Goal: Leave review/rating: Share an evaluation or opinion about a product, service, or content

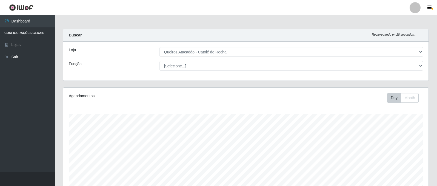
select select "500"
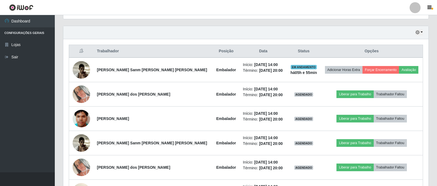
scroll to position [192, 0]
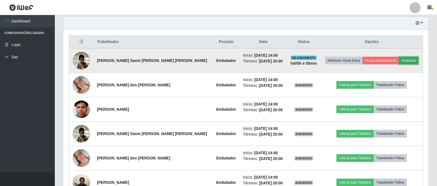
click at [407, 59] on button "Avaliação" at bounding box center [408, 61] width 19 height 8
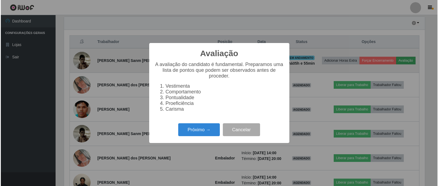
scroll to position [114, 363]
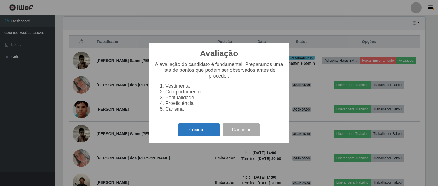
click at [204, 130] on button "Próximo →" at bounding box center [199, 129] width 42 height 13
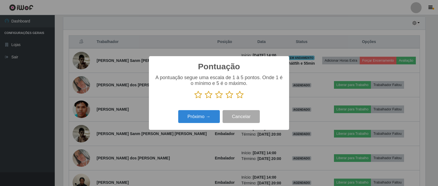
scroll to position [273911, 273662]
click at [239, 95] on icon at bounding box center [240, 95] width 8 height 8
click at [236, 99] on input "radio" at bounding box center [236, 99] width 0 height 0
click at [220, 96] on icon at bounding box center [219, 95] width 8 height 8
click at [215, 99] on input "radio" at bounding box center [215, 99] width 0 height 0
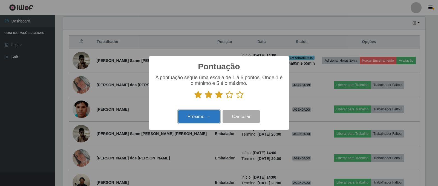
click at [195, 120] on button "Próximo →" at bounding box center [199, 116] width 42 height 13
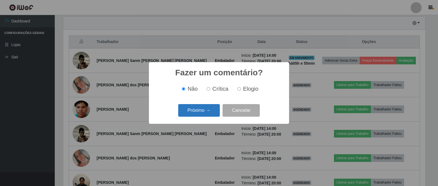
click at [210, 111] on button "Próximo →" at bounding box center [199, 110] width 42 height 13
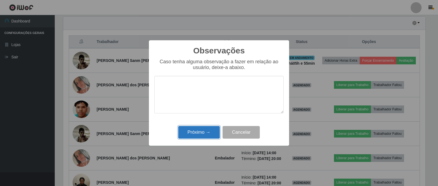
click at [202, 131] on button "Próximo →" at bounding box center [199, 132] width 42 height 13
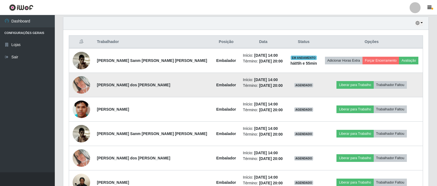
scroll to position [114, 365]
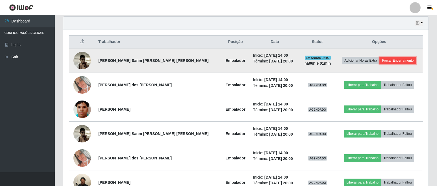
click at [391, 59] on button "Forçar Encerramento" at bounding box center [398, 61] width 37 height 8
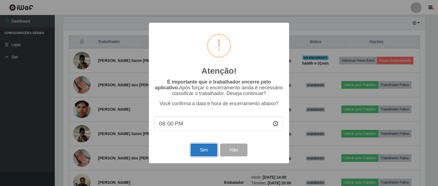
click at [201, 150] on button "Sim" at bounding box center [204, 150] width 27 height 13
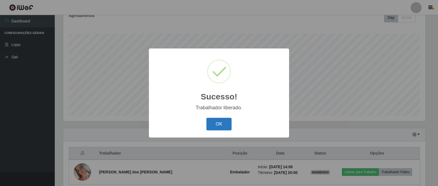
click at [220, 128] on button "OK" at bounding box center [219, 124] width 25 height 13
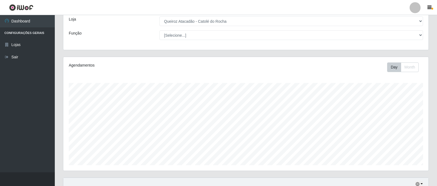
scroll to position [0, 0]
